Goal: Transaction & Acquisition: Purchase product/service

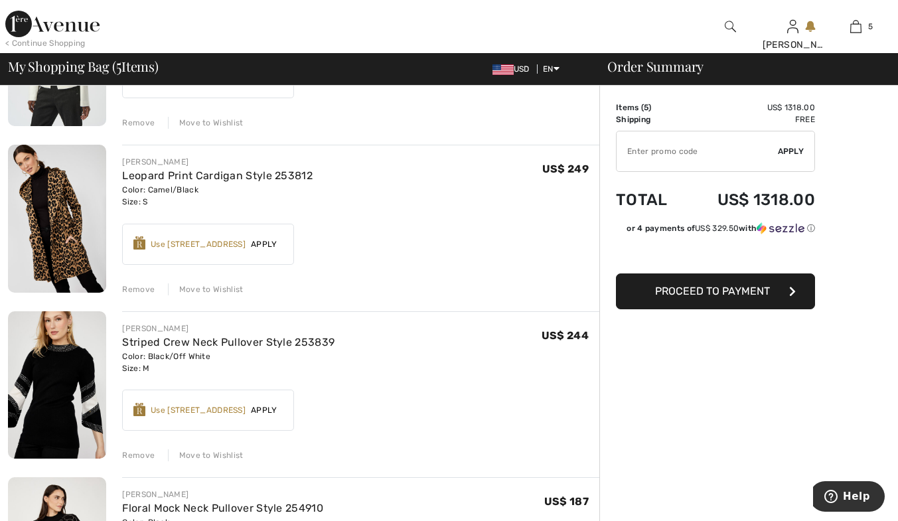
scroll to position [398, 0]
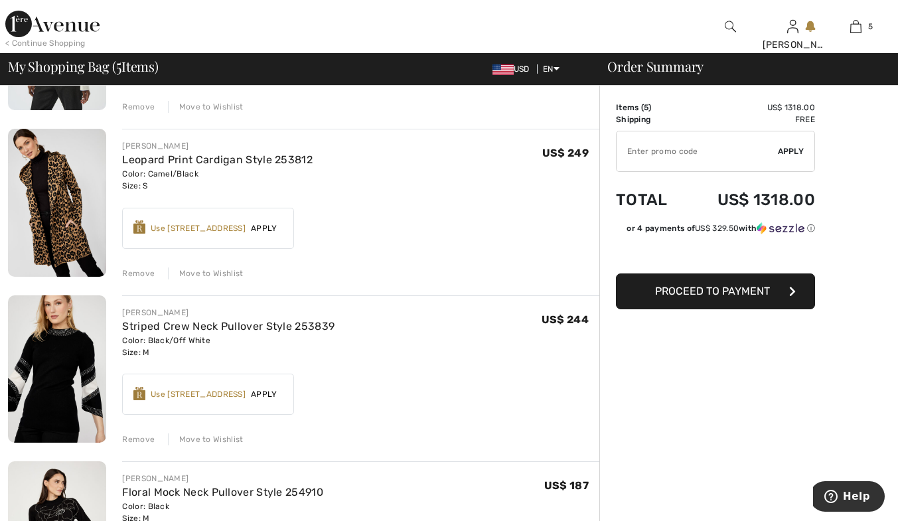
click at [138, 272] on div "Remove" at bounding box center [138, 274] width 33 height 12
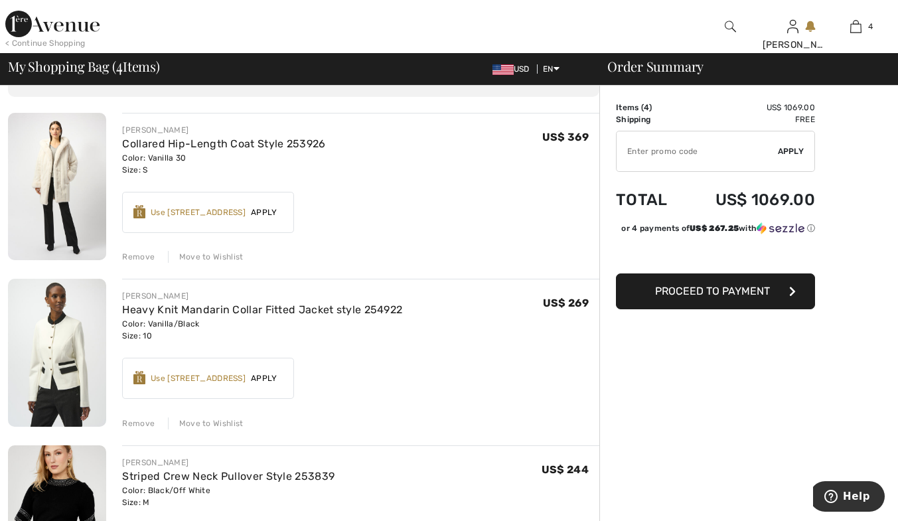
scroll to position [66, 0]
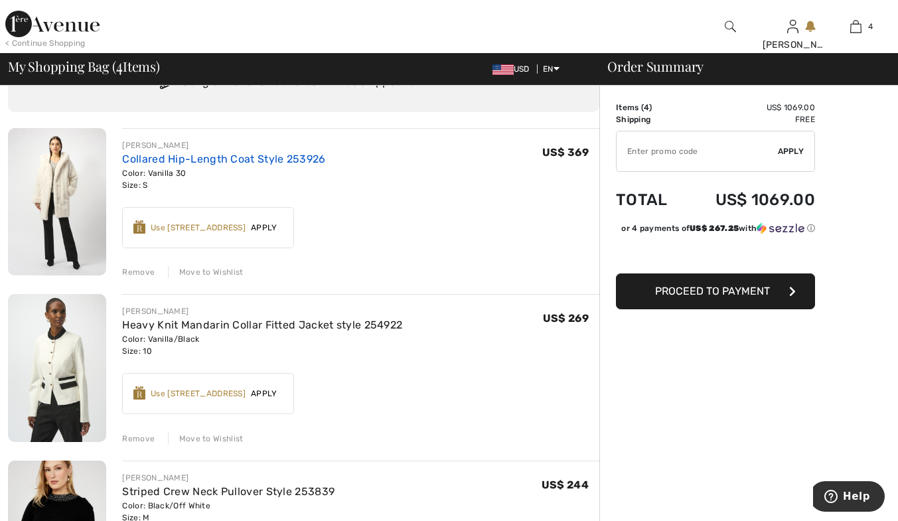
click at [228, 157] on link "Collared Hip-Length Coat Style 253926" at bounding box center [223, 159] width 203 height 13
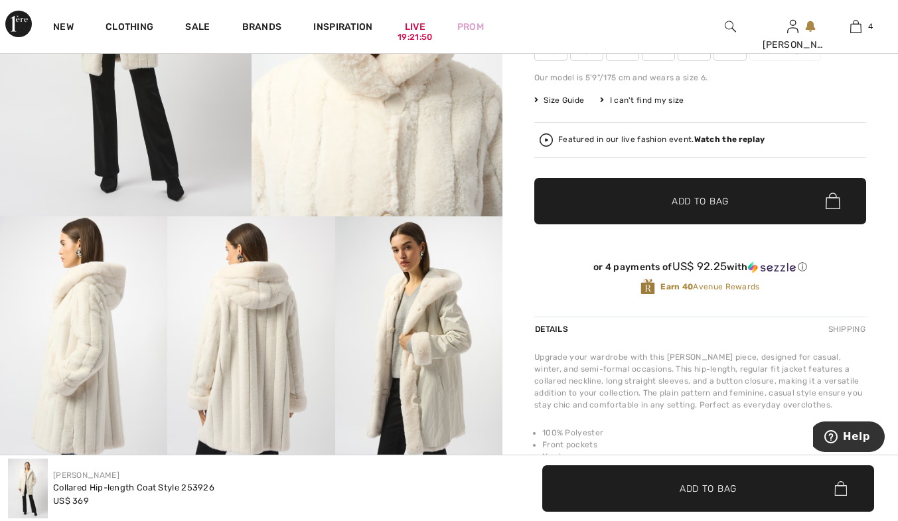
scroll to position [332, 0]
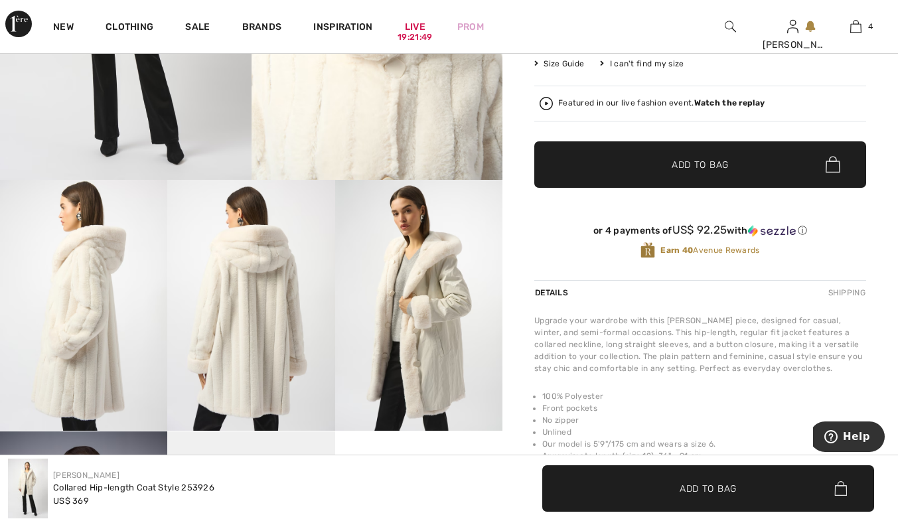
click at [436, 299] on img at bounding box center [418, 305] width 167 height 251
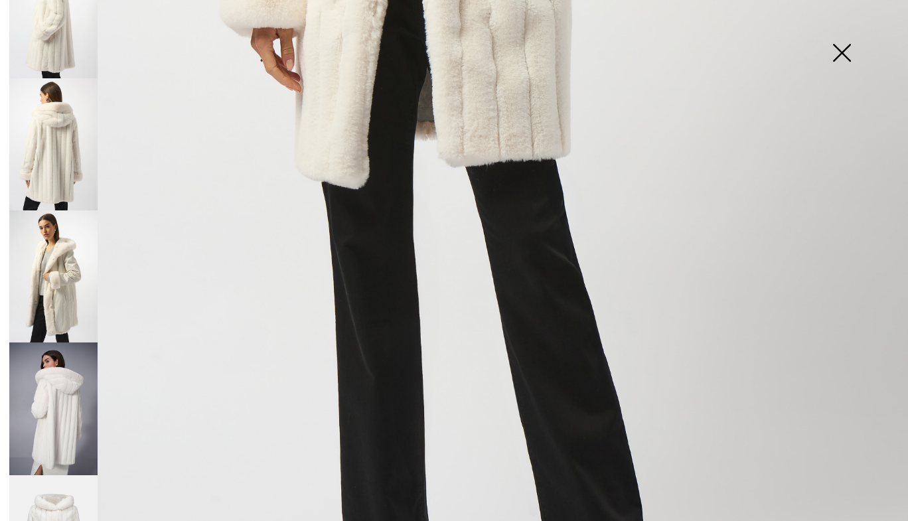
scroll to position [237, 0]
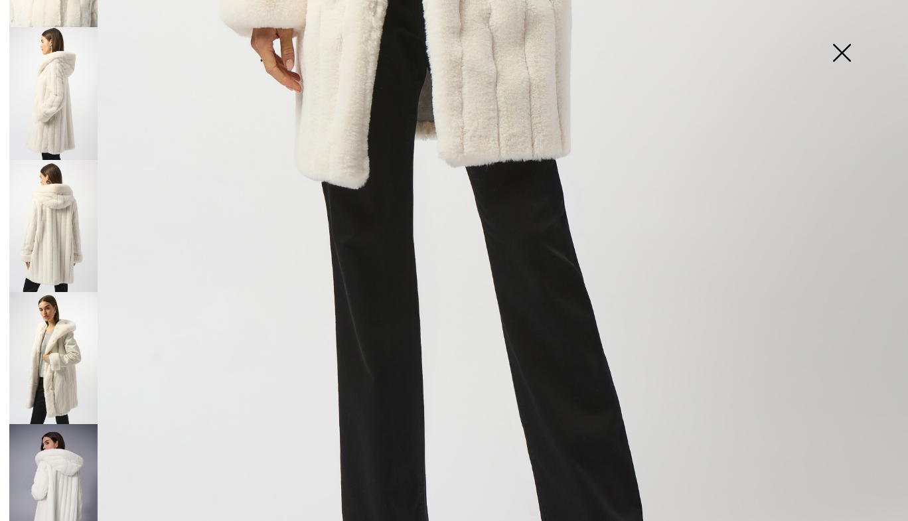
click at [70, 360] on img at bounding box center [53, 358] width 88 height 132
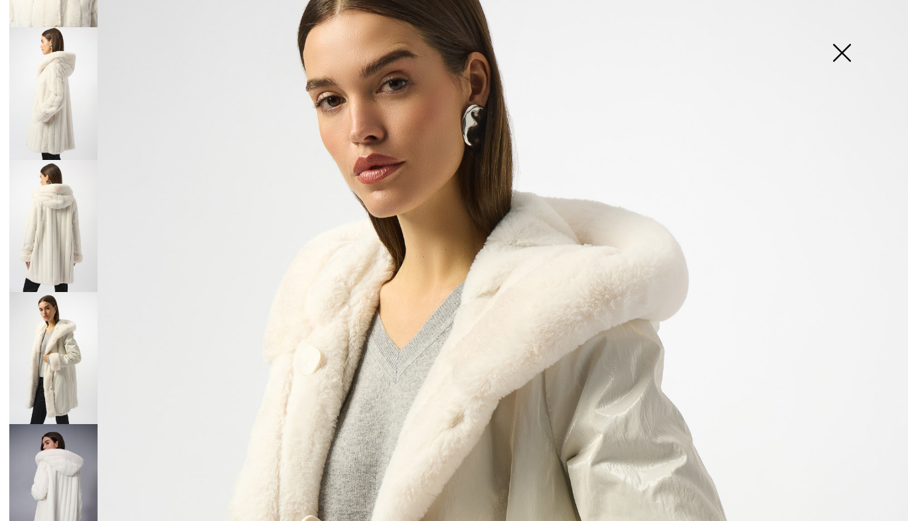
scroll to position [199, 0]
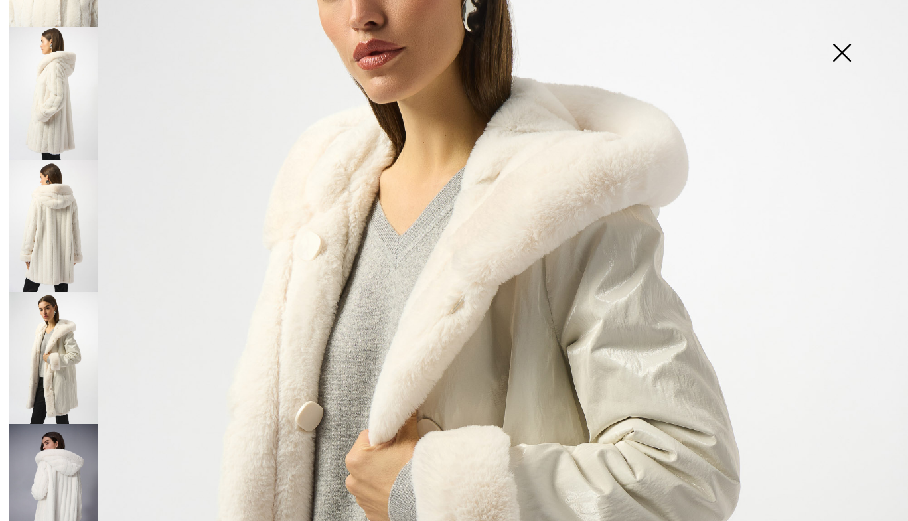
click at [845, 48] on img at bounding box center [842, 54] width 66 height 68
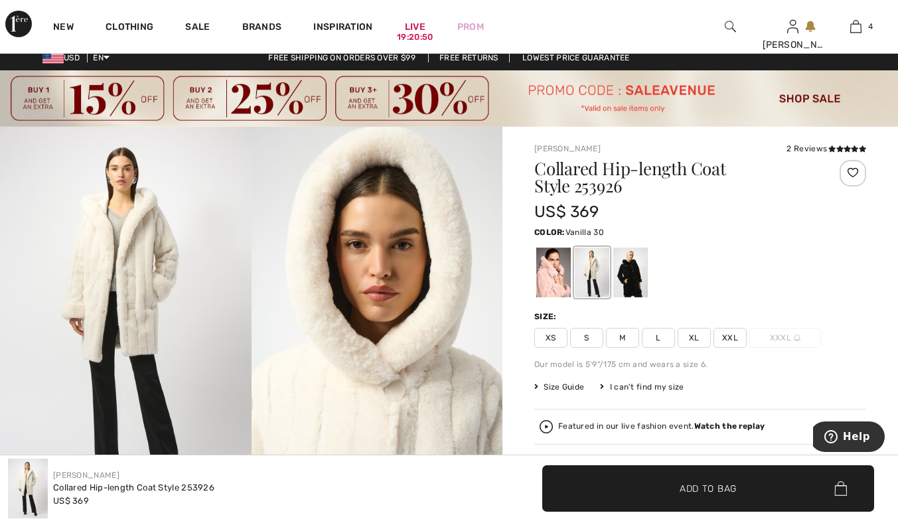
scroll to position [0, 0]
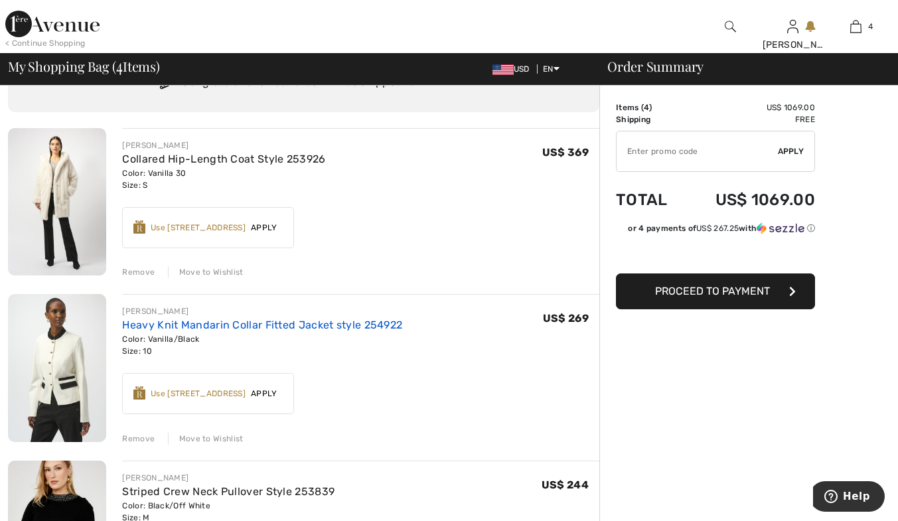
click at [231, 324] on link "Heavy Knit Mandarin Collar Fitted Jacket style 254922" at bounding box center [262, 325] width 280 height 13
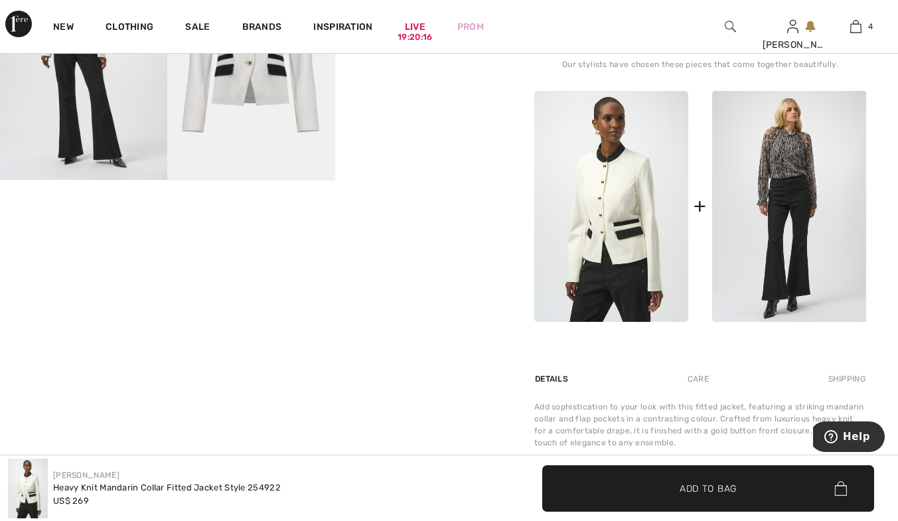
scroll to position [598, 0]
